Goal: Information Seeking & Learning: Find specific fact

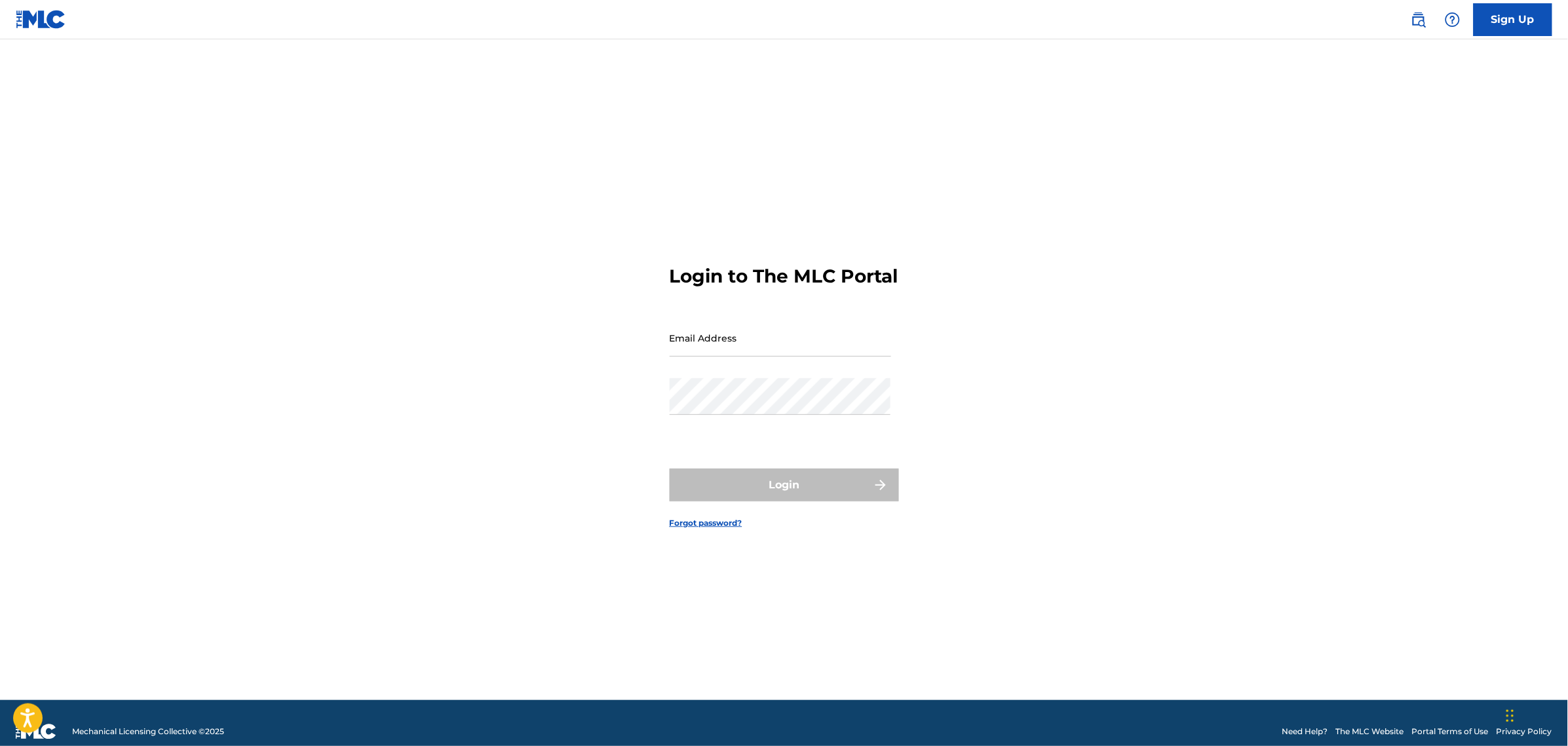
click at [733, 351] on input "Email Address" at bounding box center [780, 338] width 222 height 38
click at [707, 355] on input "Email Address" at bounding box center [780, 338] width 222 height 38
click at [1062, 354] on div "Login to The MLC Portal Email Address Password Login Forgot password?" at bounding box center [784, 386] width 917 height 628
click at [879, 356] on input "Email Address" at bounding box center [780, 338] width 222 height 38
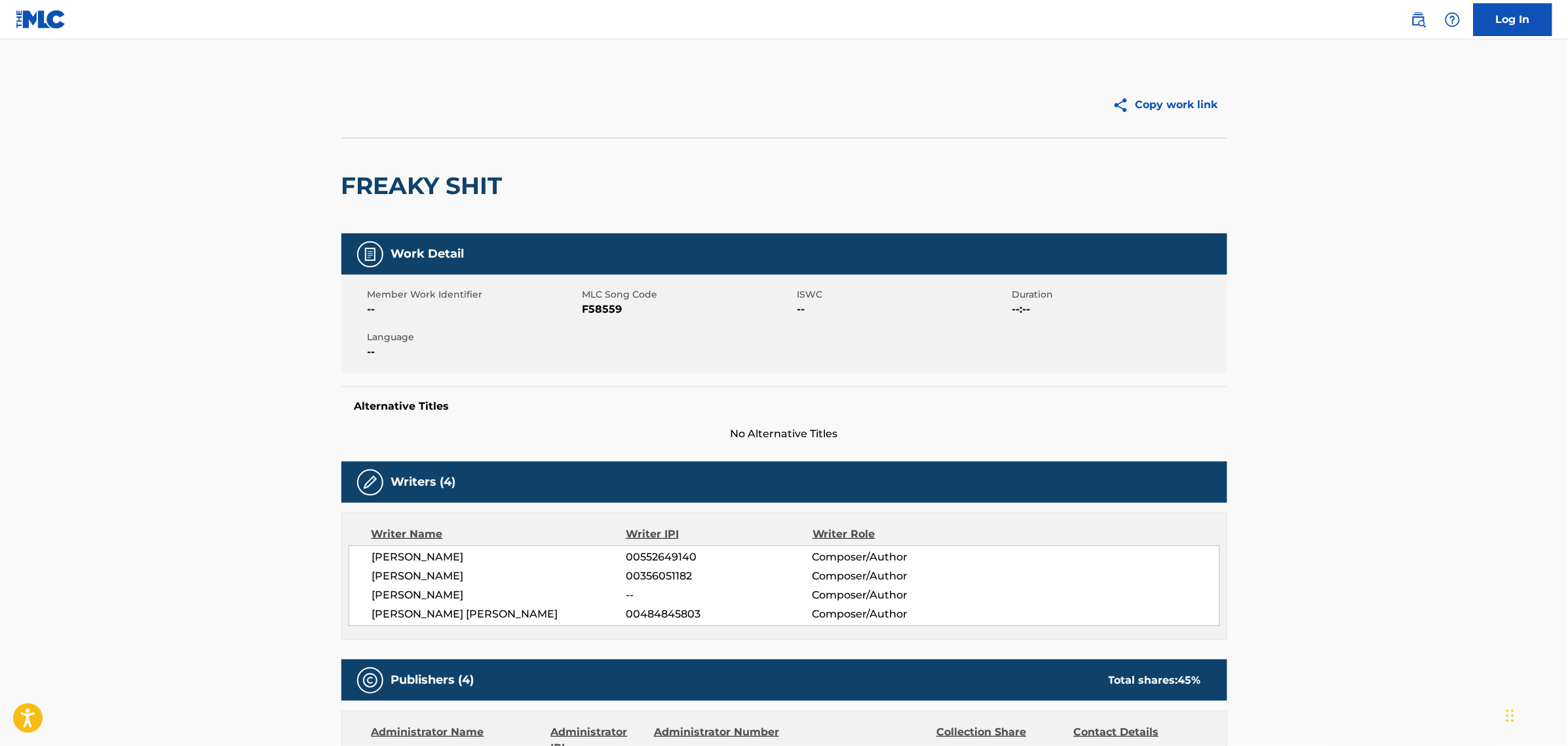
click at [41, 28] on img at bounding box center [41, 19] width 51 height 19
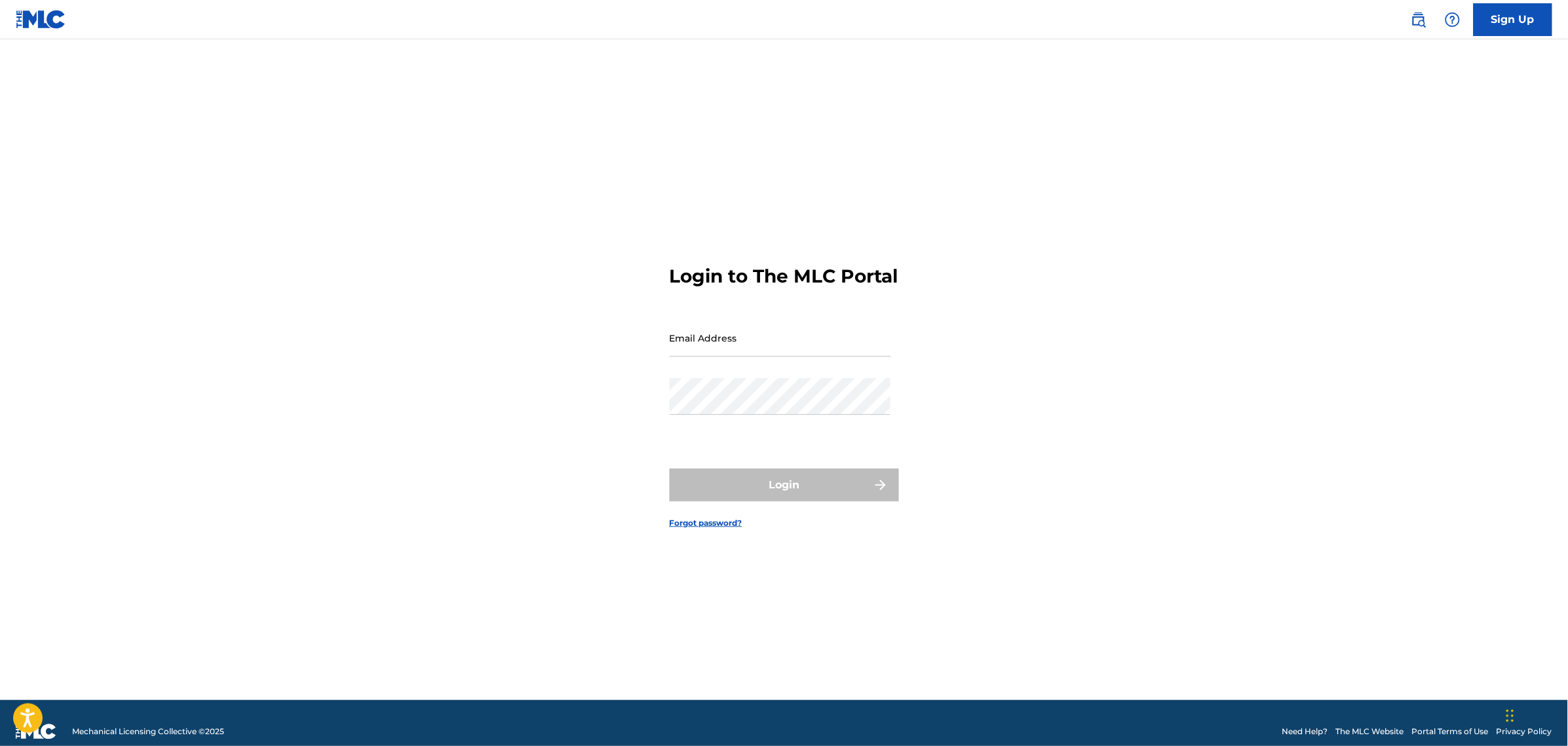
click at [778, 349] on input "Email Address" at bounding box center [780, 338] width 222 height 38
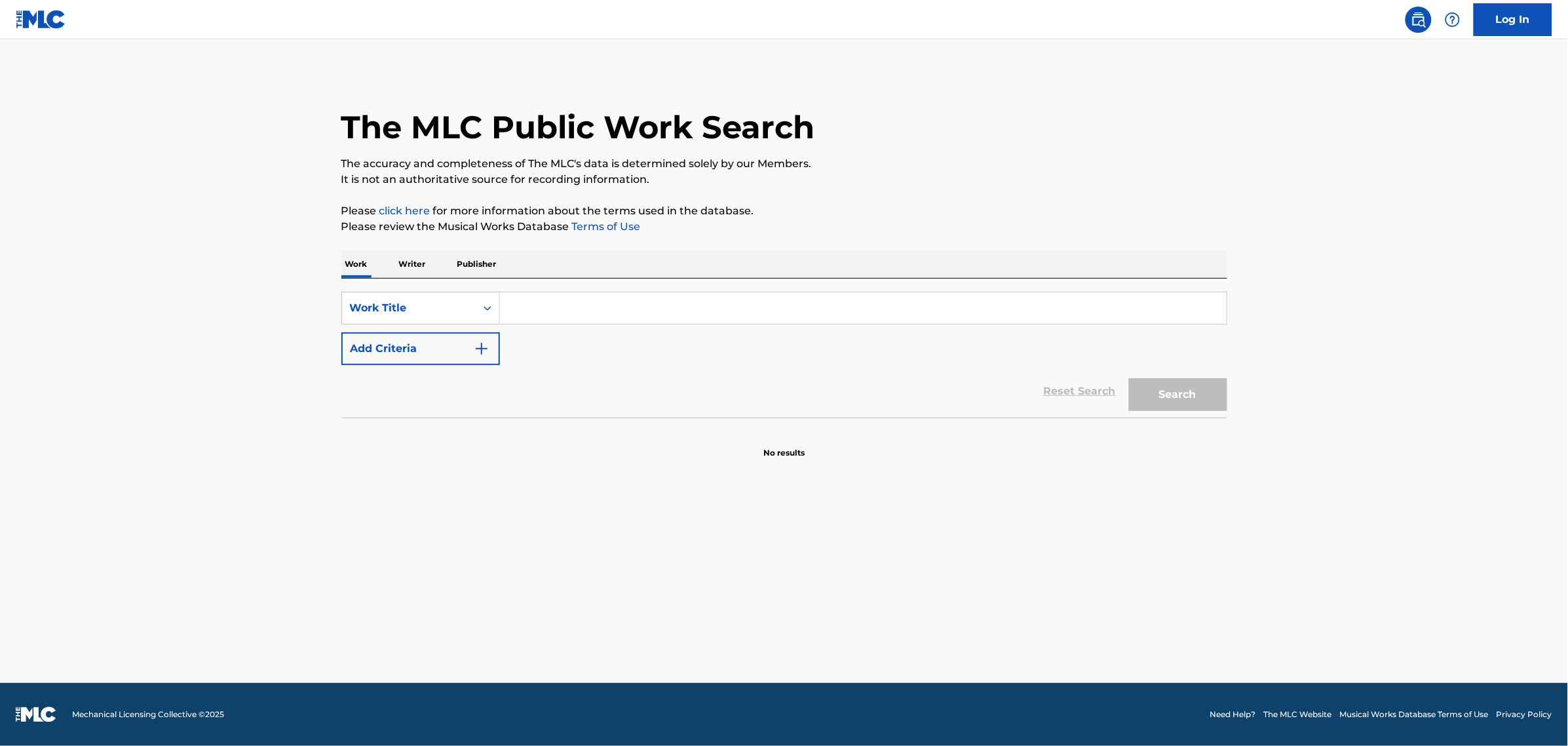
click at [602, 317] on input "Search Form" at bounding box center [864, 308] width 727 height 31
click at [452, 313] on div "Work Title" at bounding box center [409, 308] width 118 height 16
click at [413, 381] on div "ISWC" at bounding box center [421, 373] width 157 height 33
drag, startPoint x: 514, startPoint y: 315, endPoint x: 540, endPoint y: 312, distance: 26.2
click at [515, 315] on input "Search Form" at bounding box center [864, 308] width 727 height 31
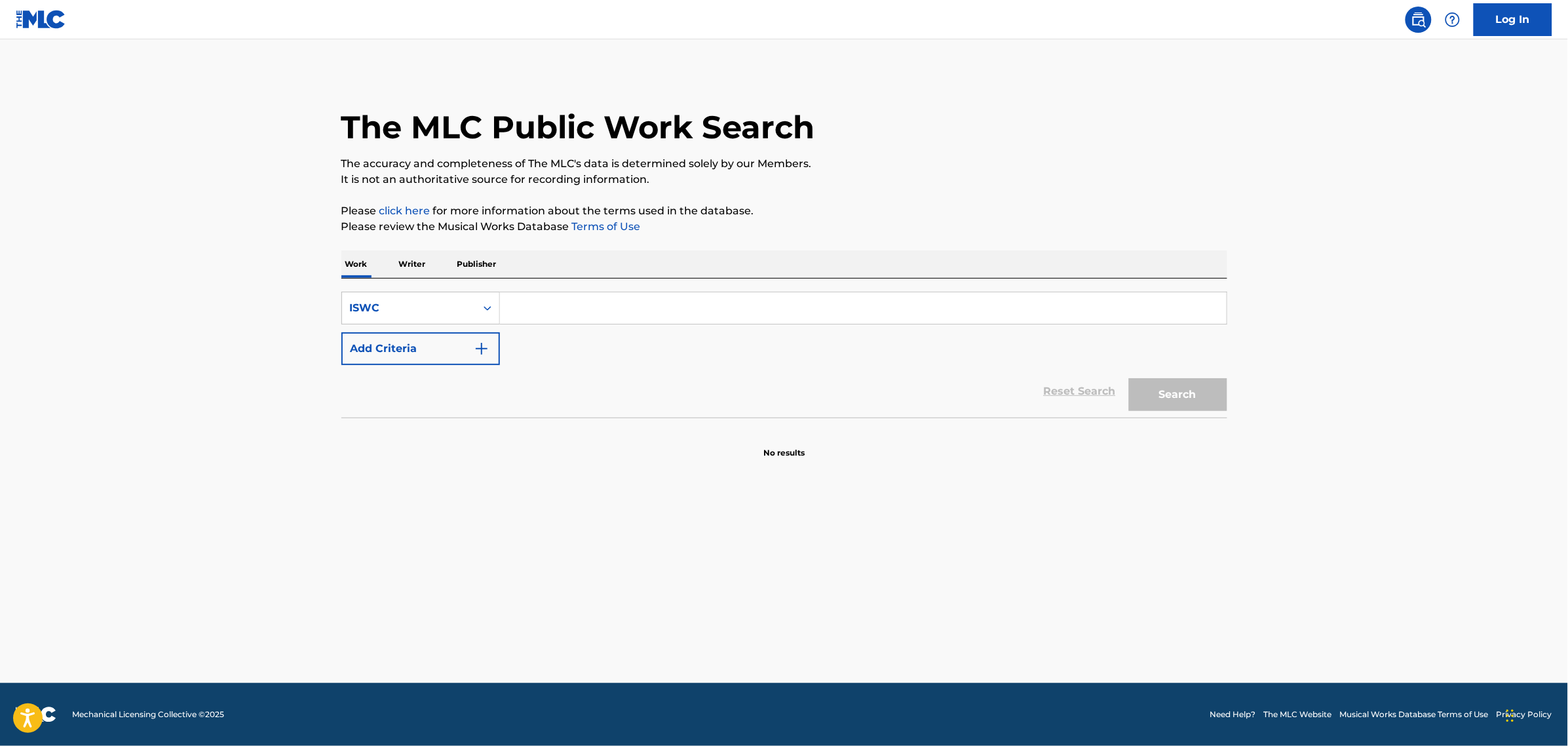
paste input "T3221805369"
type input "T3221805369"
click at [1129, 378] on button "Search" at bounding box center [1178, 395] width 98 height 33
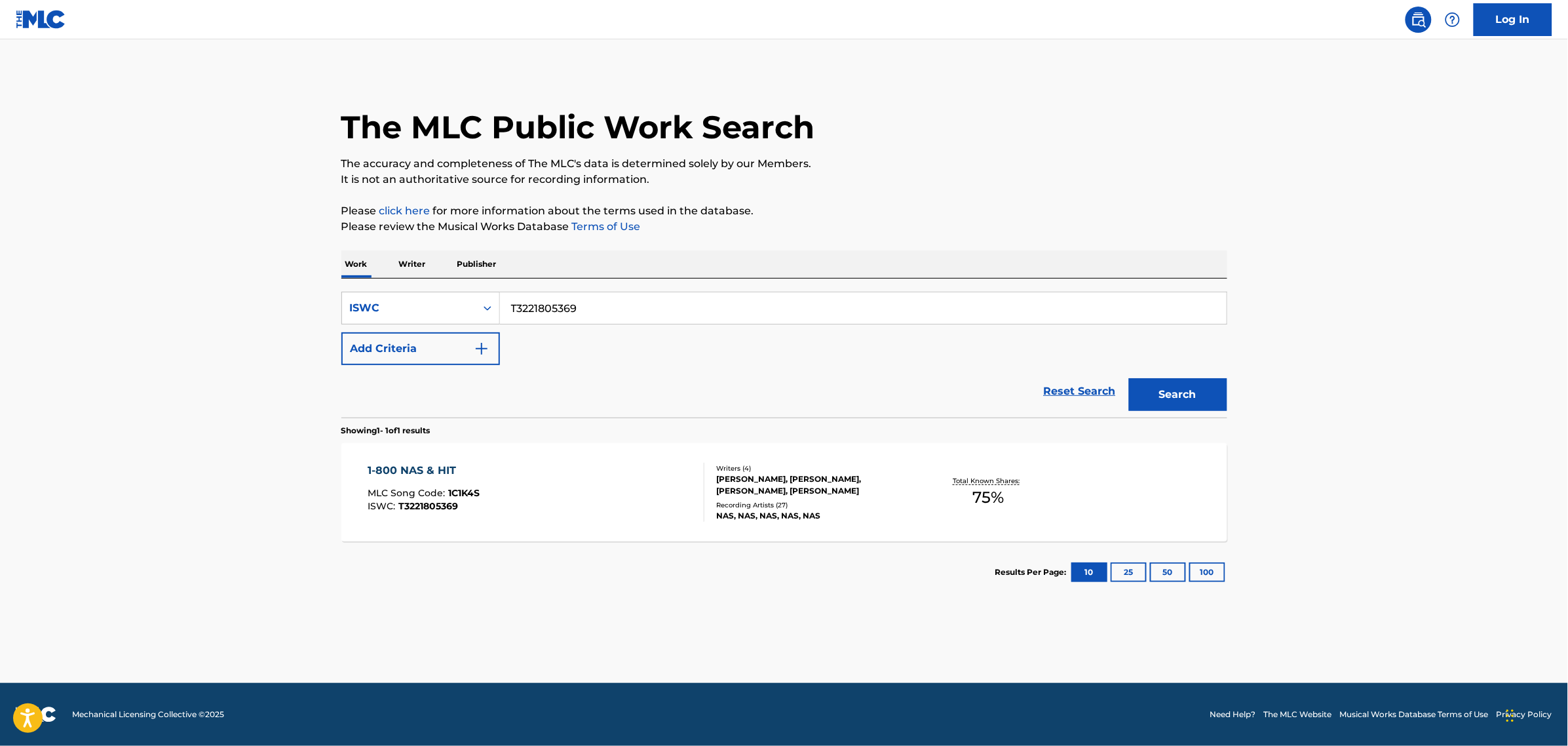
click at [407, 469] on div "1-800 NAS & HIT" at bounding box center [423, 470] width 112 height 16
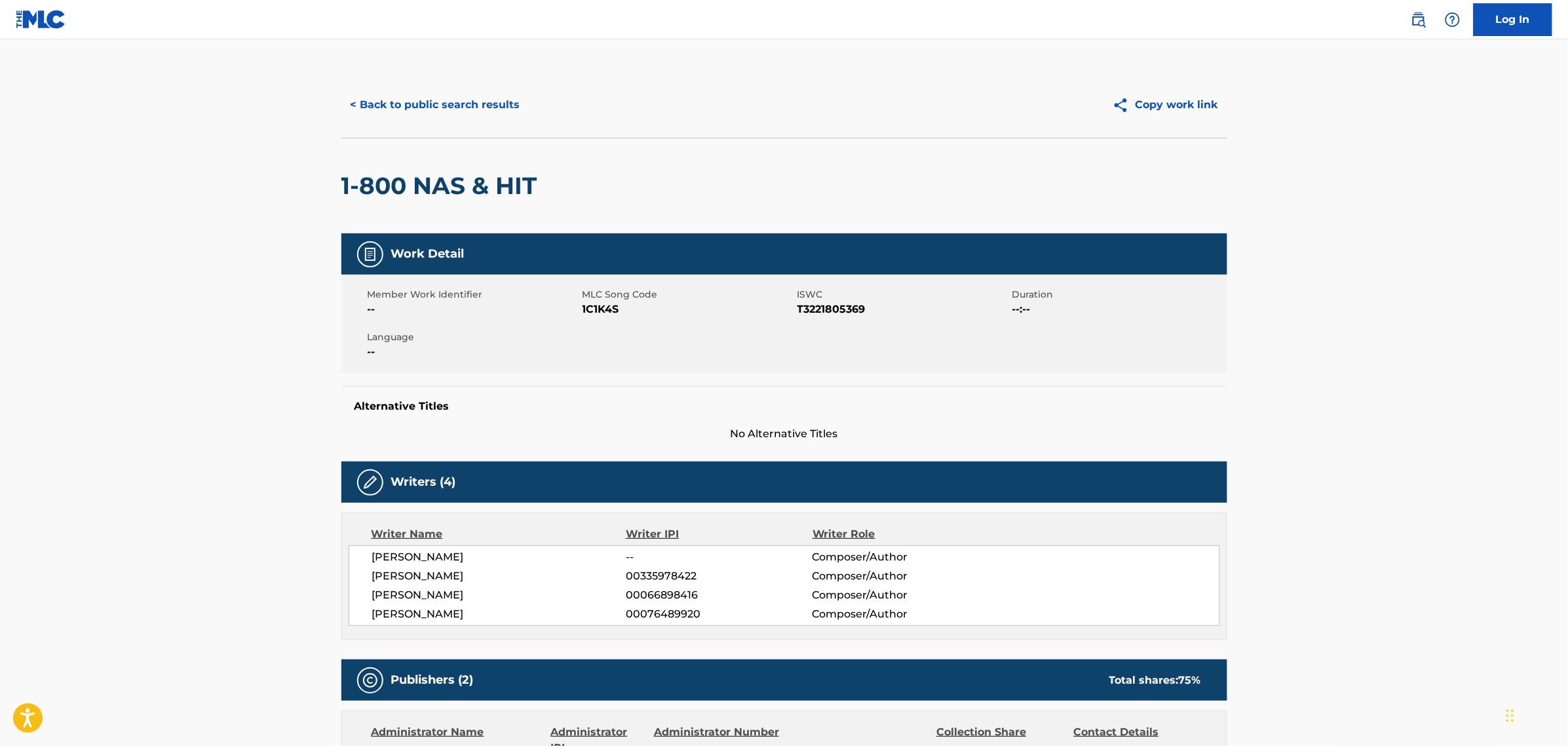
click at [597, 308] on span "1C1K4S" at bounding box center [689, 309] width 212 height 16
copy span "1C1K4S"
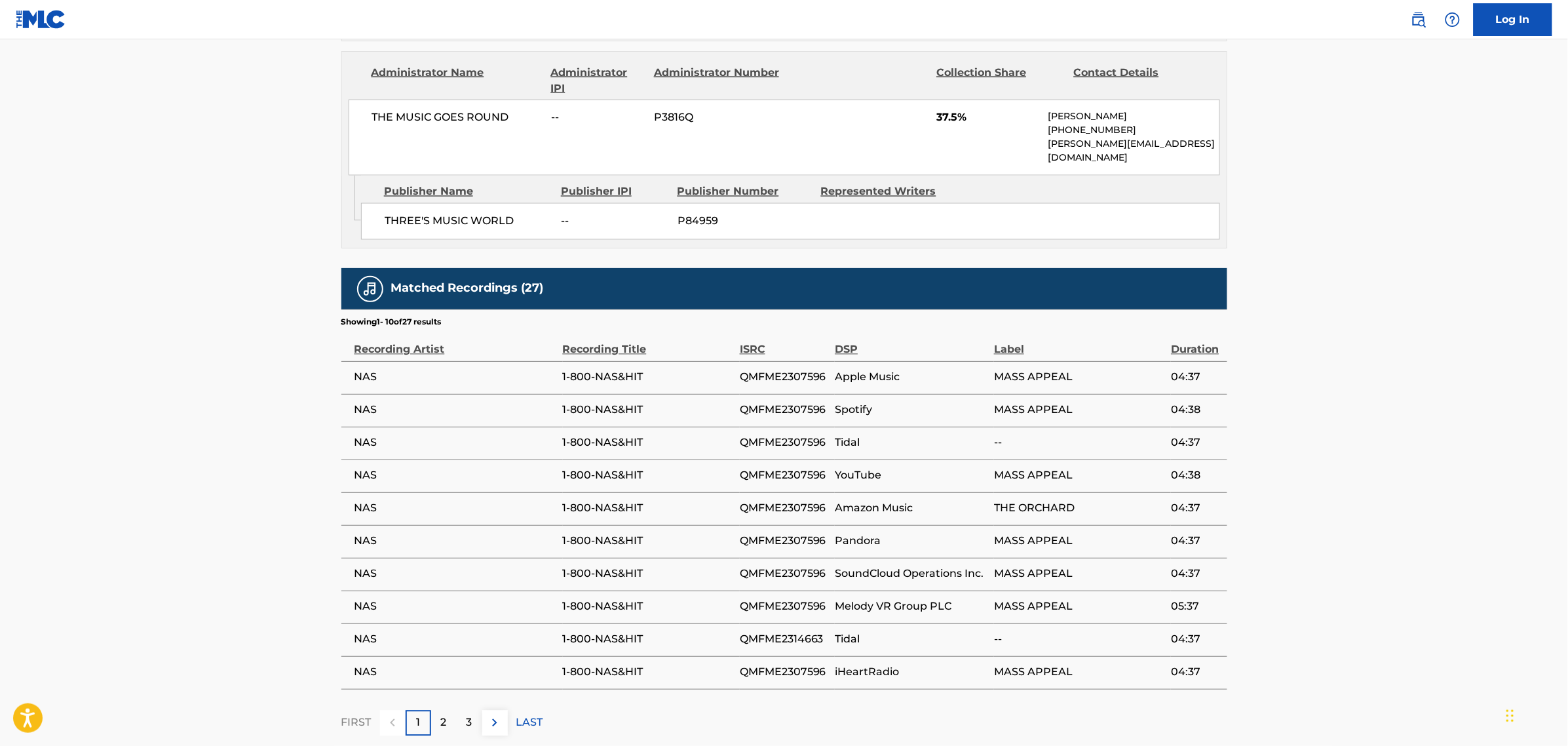
scroll to position [1001, 0]
